Goal: Information Seeking & Learning: Learn about a topic

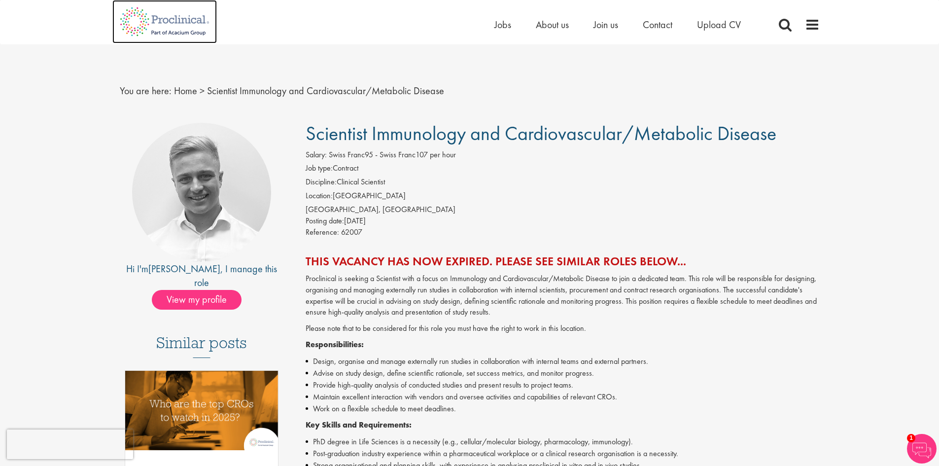
click at [185, 24] on img at bounding box center [164, 21] width 104 height 43
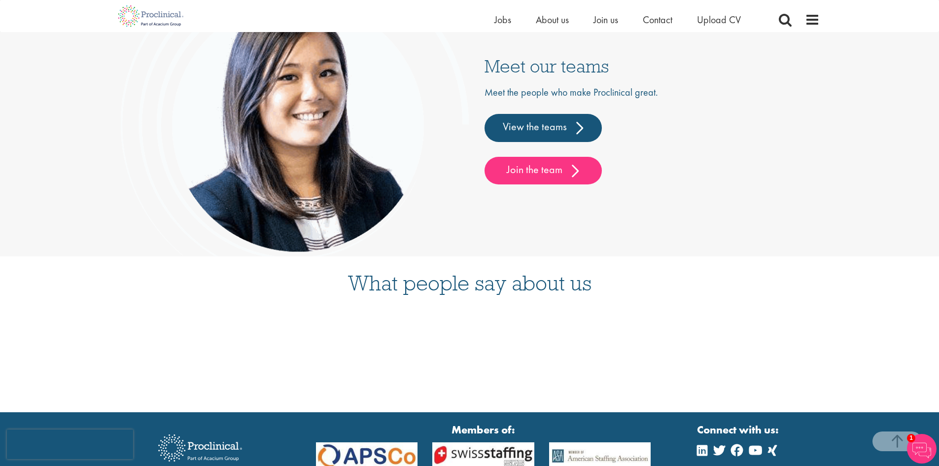
scroll to position [2634, 0]
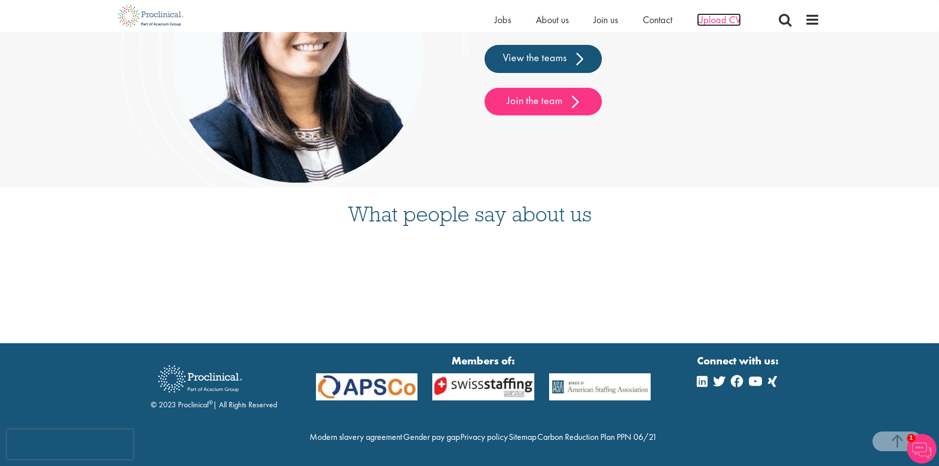
click at [711, 25] on span "Upload CV" at bounding box center [719, 19] width 44 height 13
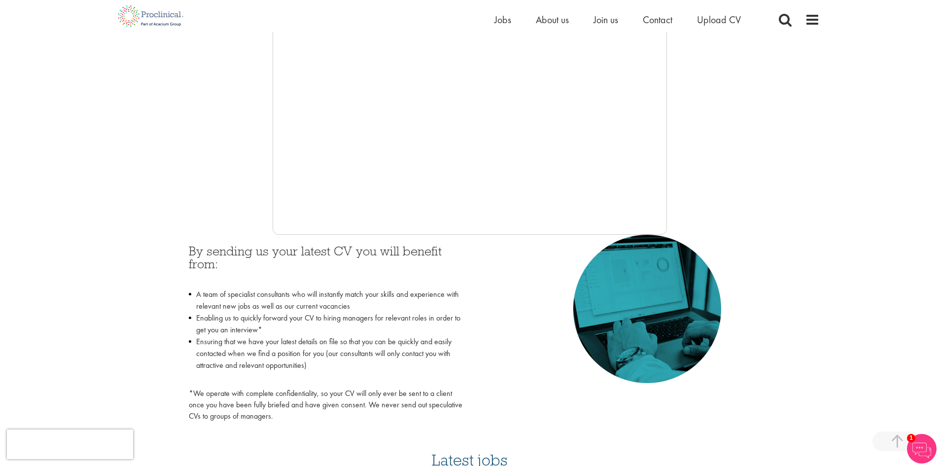
scroll to position [263, 0]
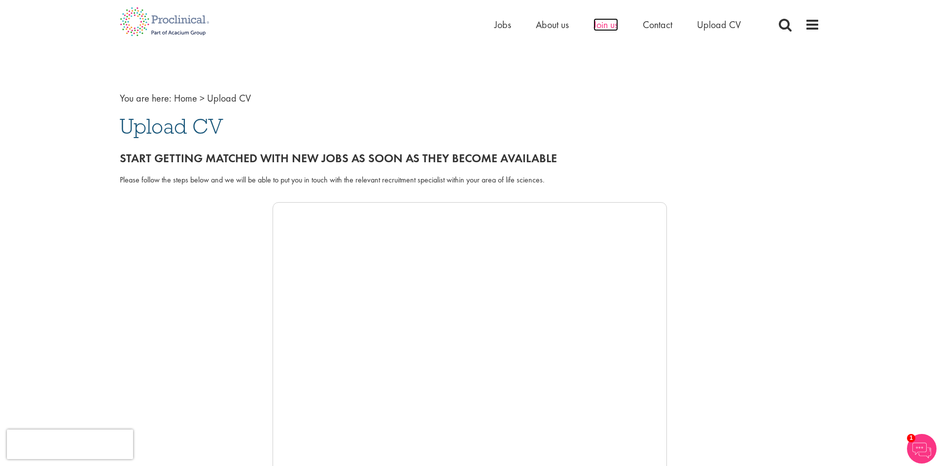
click at [599, 29] on span "Join us" at bounding box center [605, 24] width 25 height 13
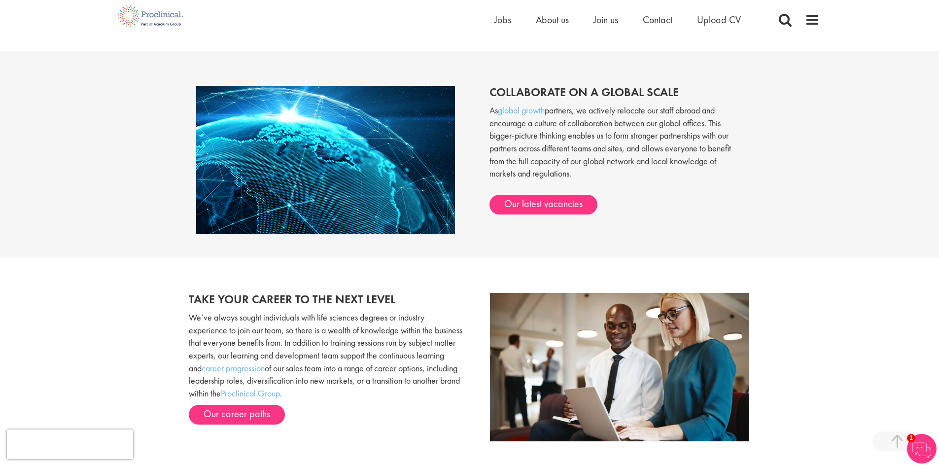
scroll to position [832, 0]
click at [549, 203] on link "Our latest vacancies" at bounding box center [543, 204] width 108 height 20
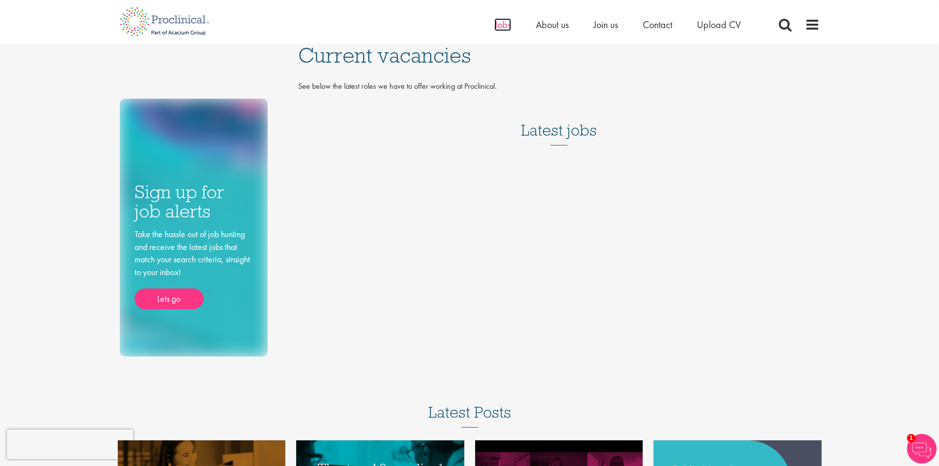
click at [504, 25] on span "Jobs" at bounding box center [502, 24] width 17 height 13
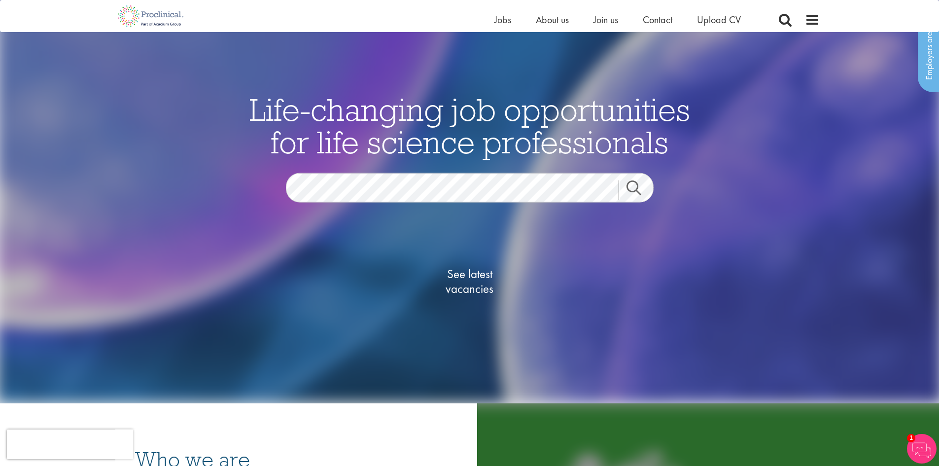
scroll to position [46, 0]
click at [464, 273] on span "See latest vacancies" at bounding box center [469, 281] width 99 height 30
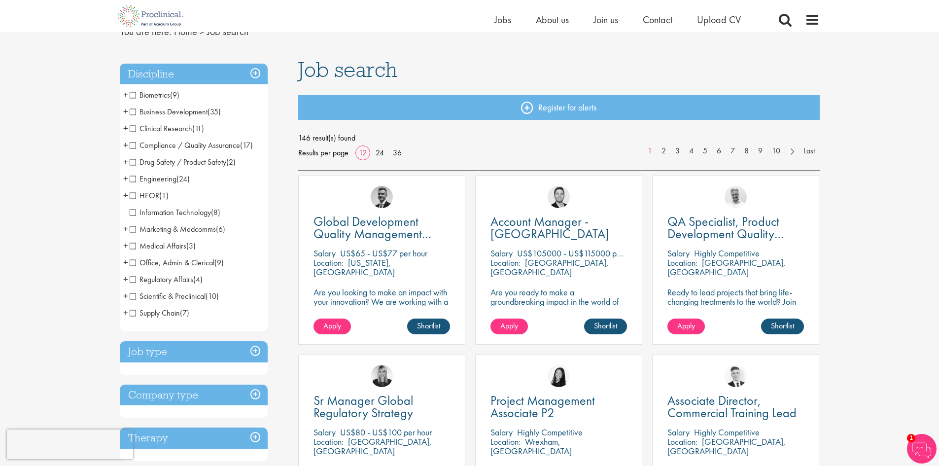
scroll to position [47, 0]
click at [188, 295] on span "Scientific & Preclinical" at bounding box center [168, 295] width 76 height 10
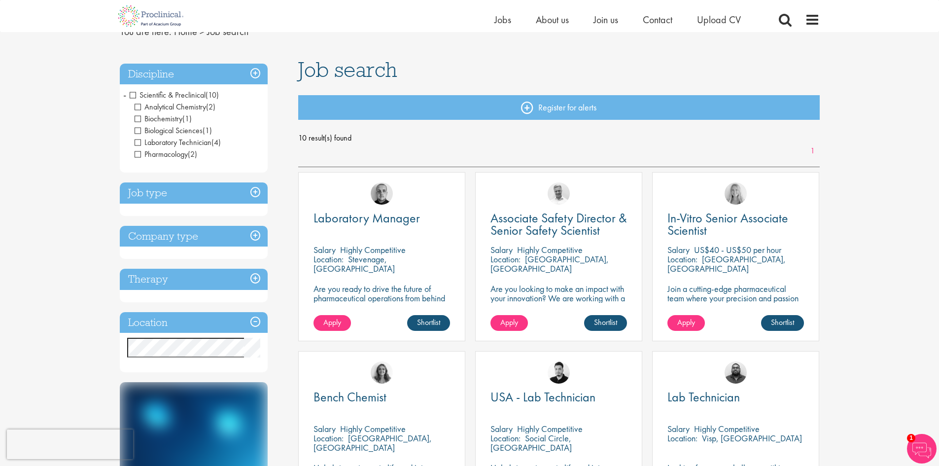
scroll to position [46, 0]
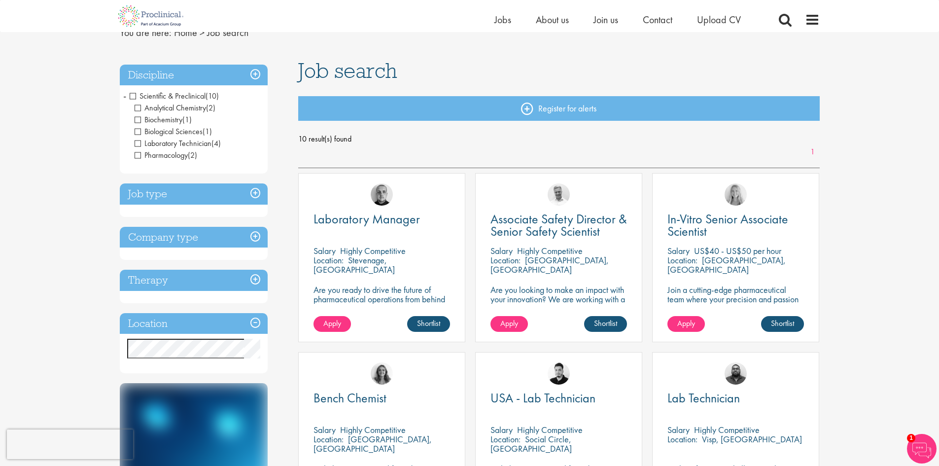
click at [196, 96] on span "Scientific & Preclinical" at bounding box center [168, 96] width 76 height 10
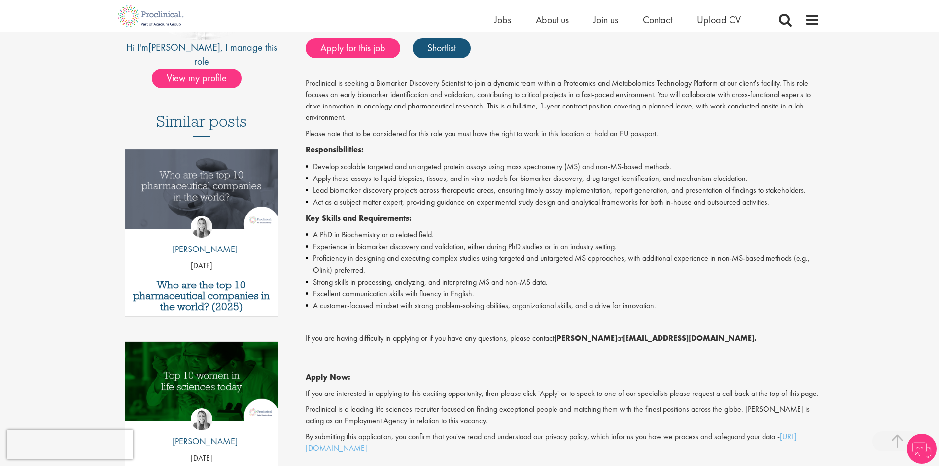
scroll to position [209, 0]
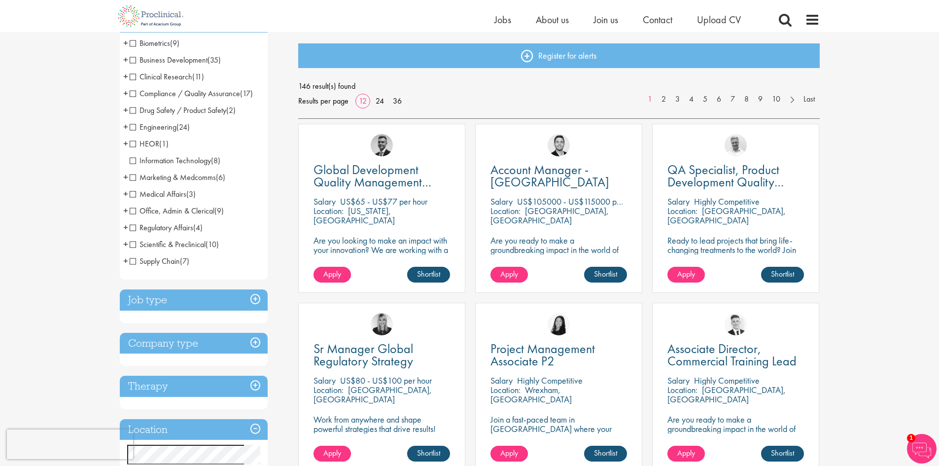
scroll to position [100, 0]
